Goal: Use online tool/utility: Utilize a website feature to perform a specific function

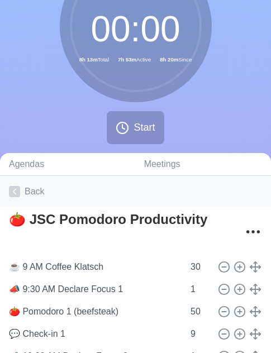
scroll to position [92, 0]
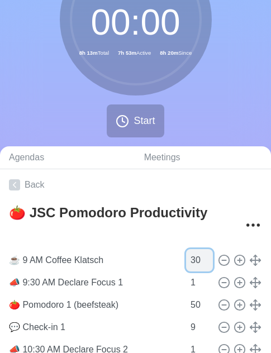
click at [186, 263] on input "30" at bounding box center [199, 260] width 27 height 22
click at [189, 257] on input "883" at bounding box center [199, 260] width 27 height 22
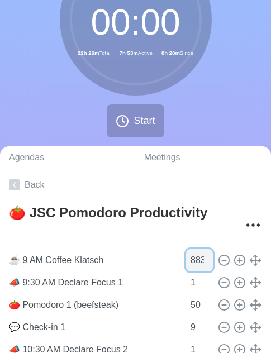
click at [189, 257] on input "883" at bounding box center [199, 260] width 27 height 22
type input "30"
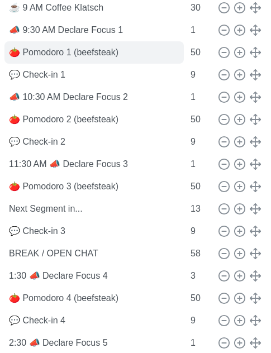
scroll to position [346, 0]
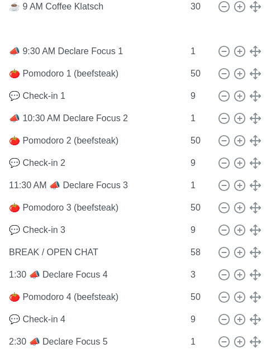
type input "Next Segment in..."
type input "13"
type input "📣 9:30 AM Declare Focus 1"
type input "1"
type input "🍅 Pomodoro 1 (beefsteak)"
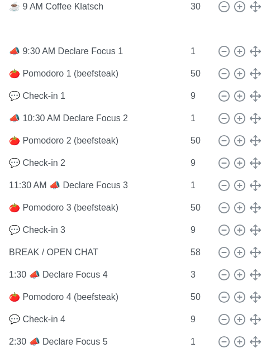
type input "50"
type input "💬 Check-in 1"
type input "9"
type input "📣 10:30 AM Declare Focus 2"
type input "1"
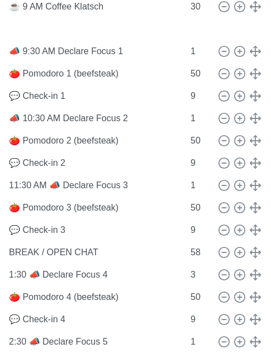
type input "🍅 Pomodoro 2 (beefsteak)"
type input "50"
type input "💬 Check-in 2"
type input "9"
type input "11:30 AM 📣 Declare Focus 3"
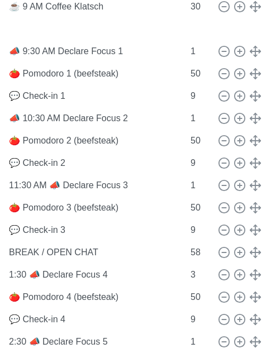
type input "1"
type input "🍅 Pomodoro 3 (beefsteak)"
type input "50"
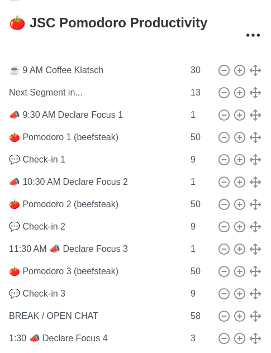
scroll to position [277, 0]
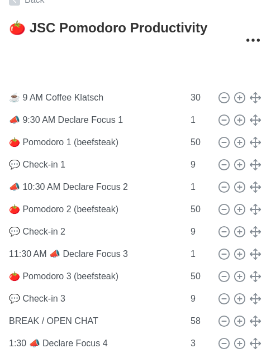
type input "Next Segment in..."
type input "13"
type input "☕️ 9 AM Coffee Klatsch"
type input "30"
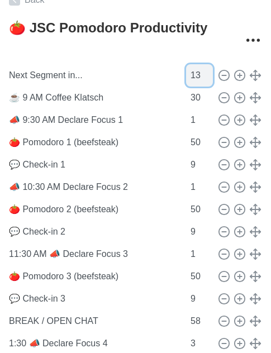
click at [186, 78] on input "13" at bounding box center [199, 75] width 27 height 22
type input "883"
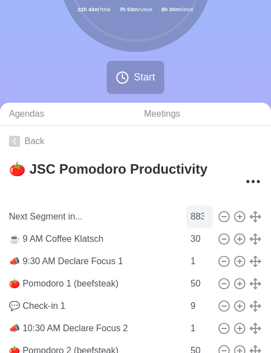
scroll to position [108, 0]
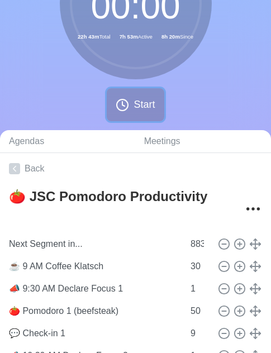
click at [126, 107] on icon at bounding box center [122, 104] width 13 height 13
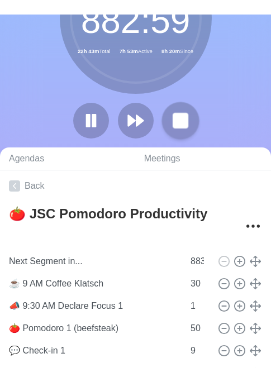
scroll to position [0, 0]
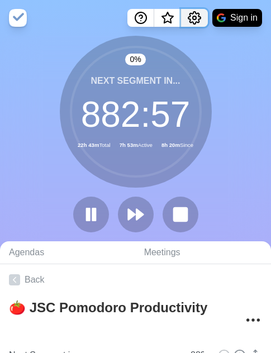
click at [196, 22] on icon "Settings" at bounding box center [194, 18] width 12 height 12
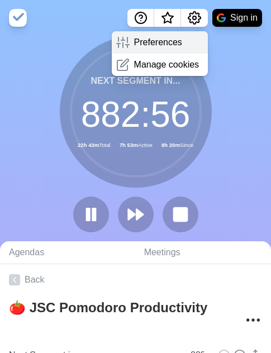
click at [185, 45] on div "Preferences" at bounding box center [160, 42] width 97 height 22
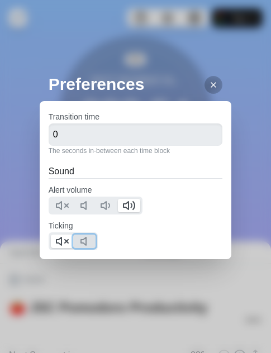
click at [85, 241] on icon at bounding box center [86, 241] width 13 height 13
click at [65, 242] on icon at bounding box center [61, 241] width 13 height 13
click at [209, 84] on icon at bounding box center [213, 84] width 9 height 9
